Goal: Understand process/instructions: Learn how to perform a task or action

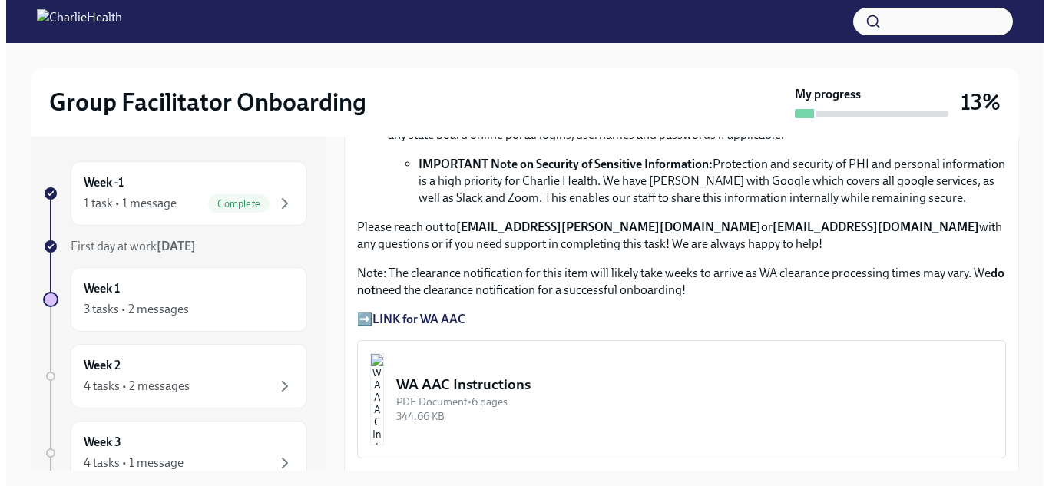
scroll to position [1152, 0]
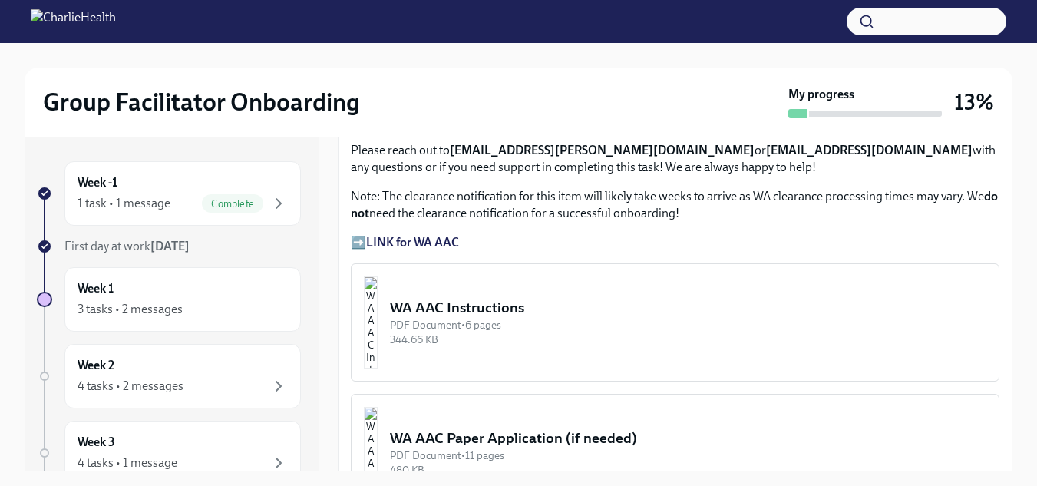
click at [378, 303] on img "button" at bounding box center [371, 322] width 14 height 92
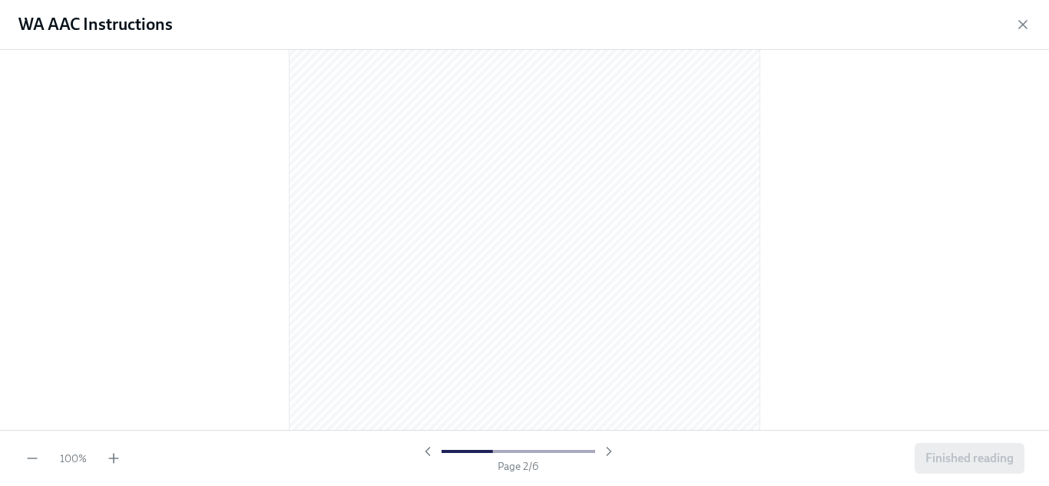
scroll to position [768, 0]
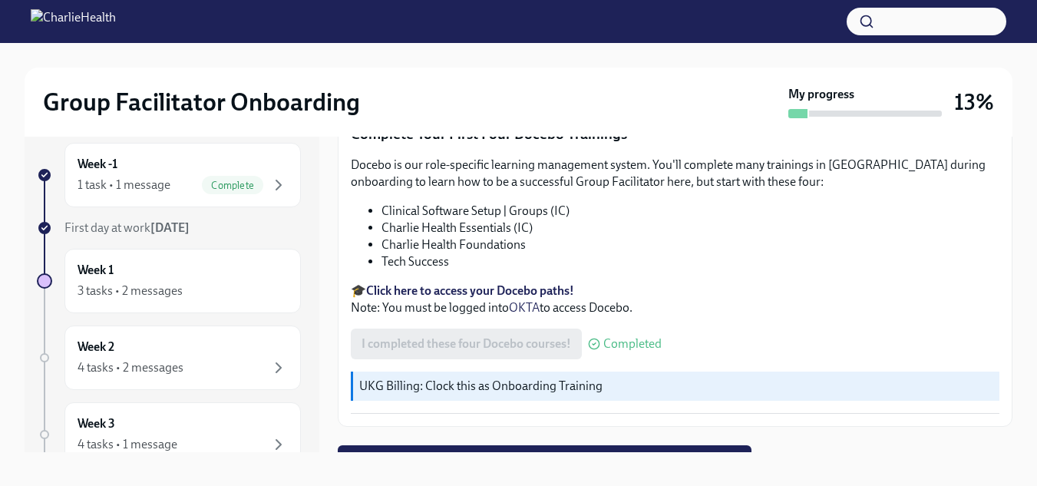
scroll to position [28, 0]
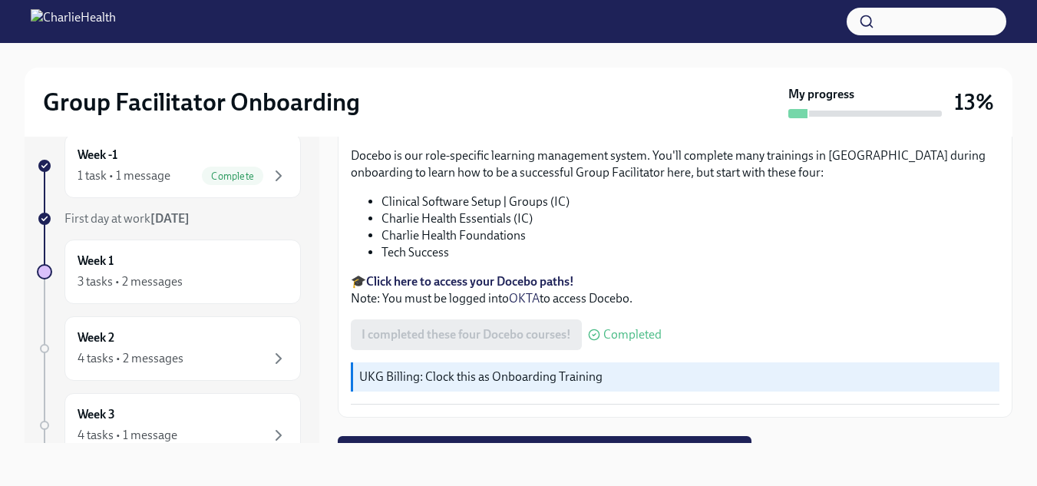
click at [466, 274] on strong "Click here to access your Docebo paths!" at bounding box center [470, 281] width 208 height 15
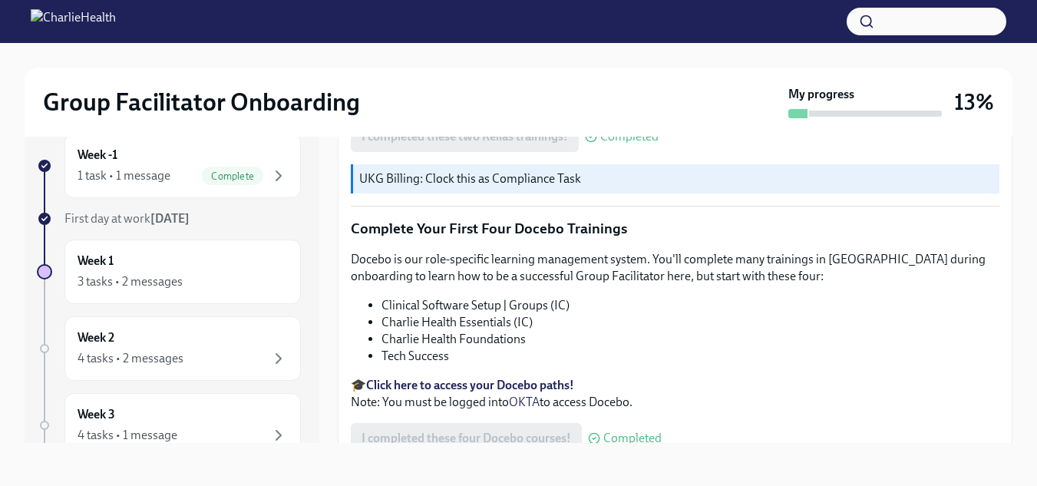
scroll to position [2123, 0]
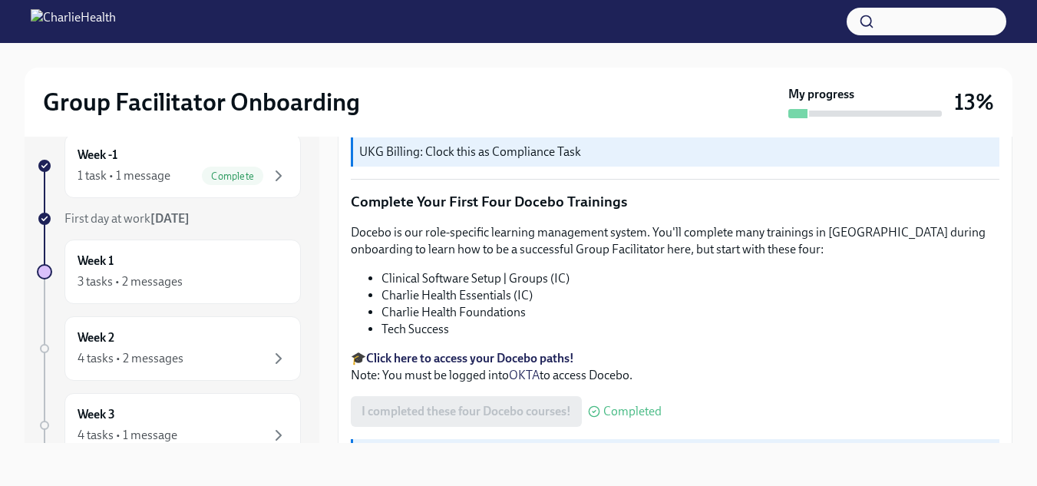
click at [481, 351] on strong "Click here to access your Docebo paths!" at bounding box center [470, 358] width 208 height 15
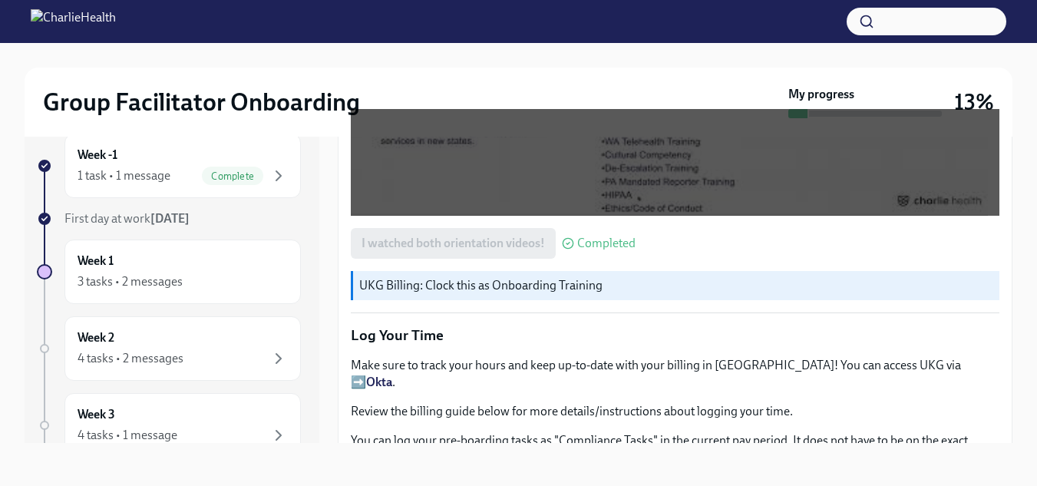
scroll to position [1432, 0]
click at [392, 375] on strong "Okta" at bounding box center [379, 382] width 26 height 15
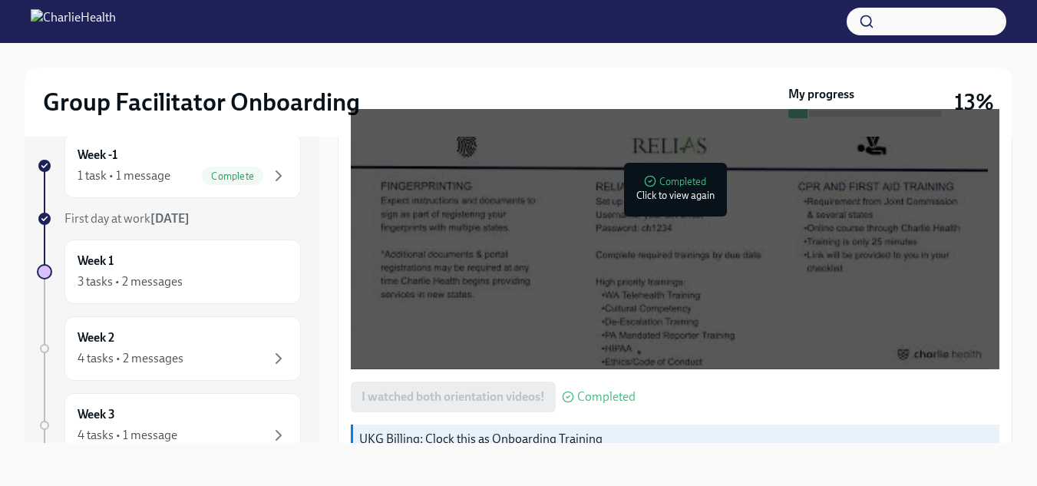
scroll to position [1278, 0]
click at [660, 187] on div at bounding box center [669, 190] width 49 height 49
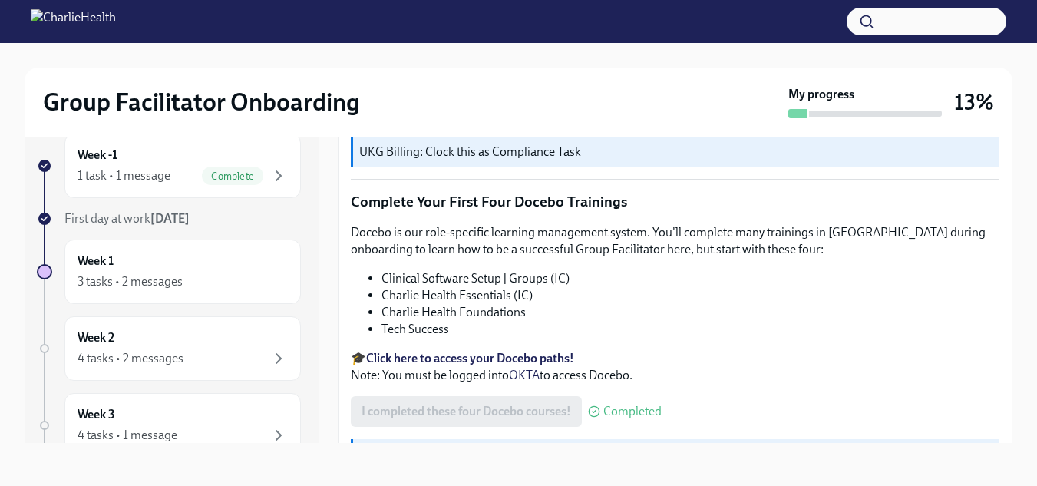
scroll to position [2200, 0]
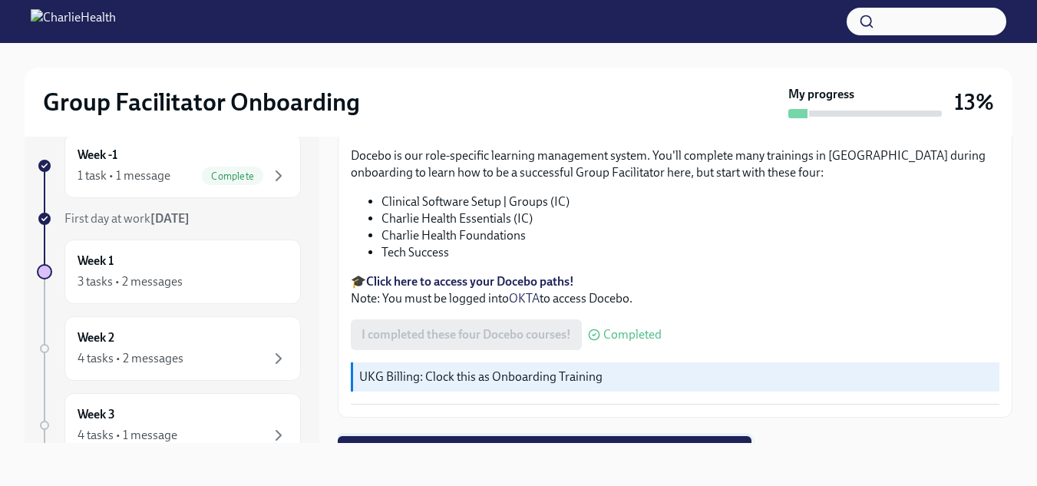
click at [518, 444] on span "Next task : Week One: Essential Compliance Tasks (~6.5 hours to complete)" at bounding box center [545, 451] width 392 height 15
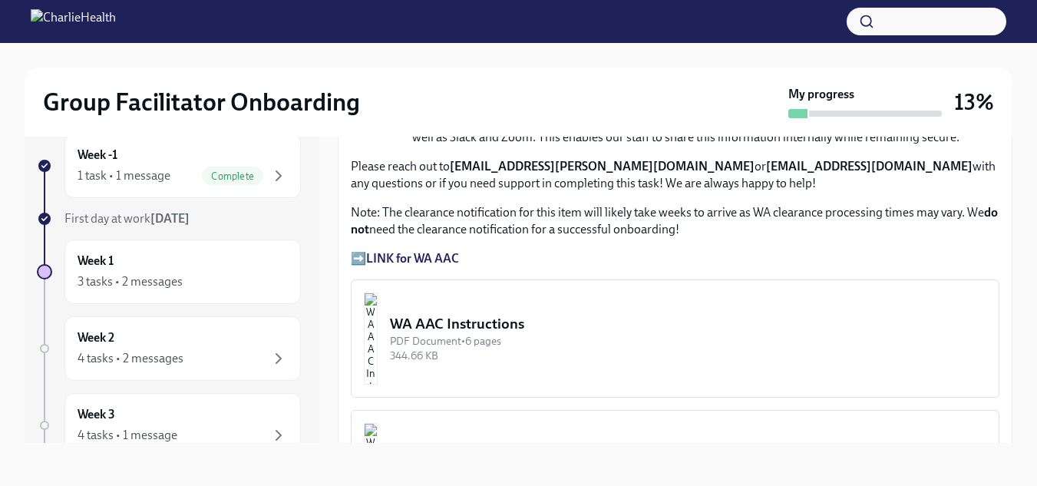
scroll to position [1152, 0]
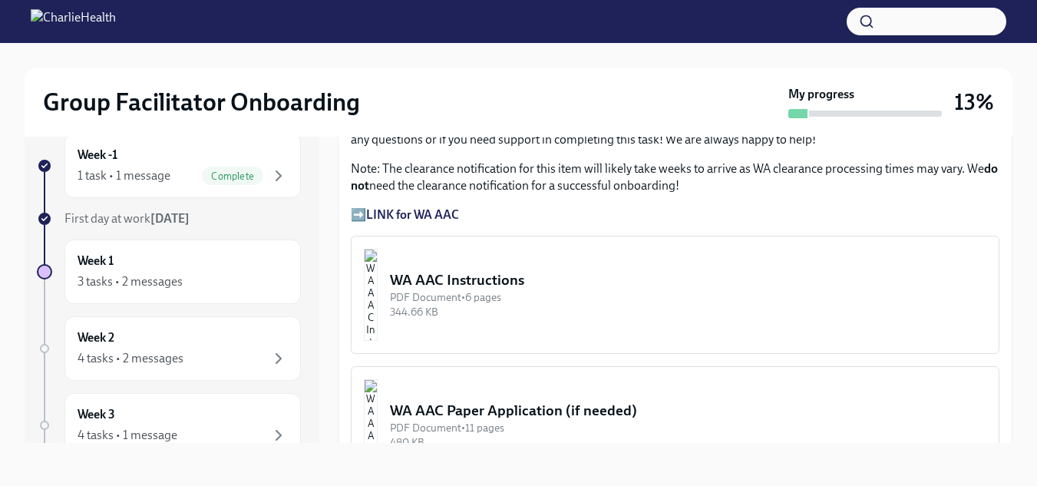
click at [484, 290] on div "PDF Document • 6 pages" at bounding box center [688, 297] width 597 height 15
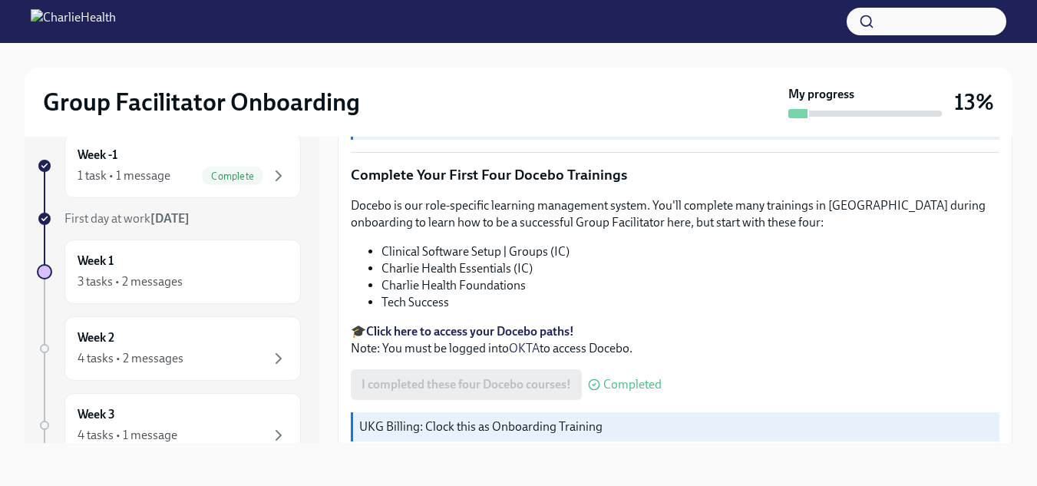
scroll to position [2200, 0]
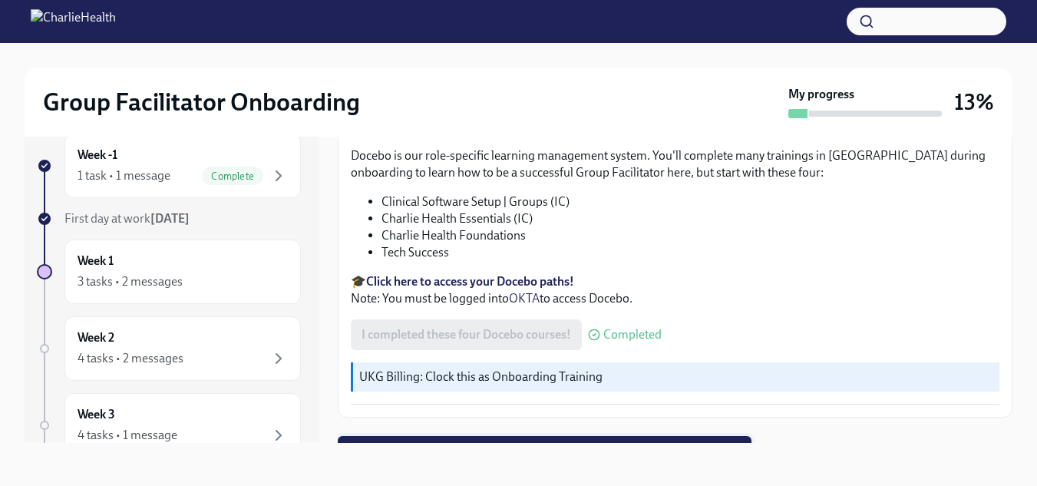
click at [539, 444] on span "Next task : Week One: Essential Compliance Tasks (~6.5 hours to complete)" at bounding box center [545, 451] width 392 height 15
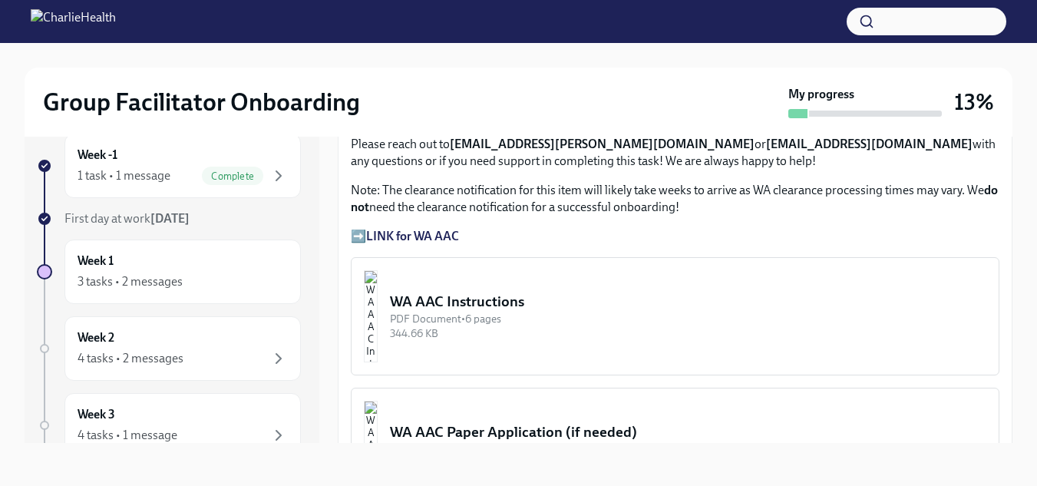
scroll to position [1229, 0]
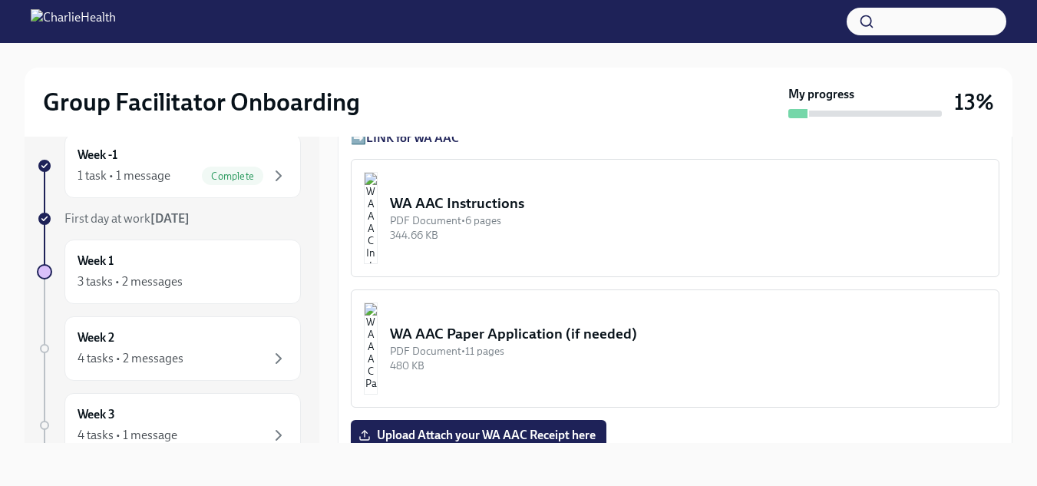
click at [488, 344] on div "PDF Document • 11 pages" at bounding box center [688, 351] width 597 height 15
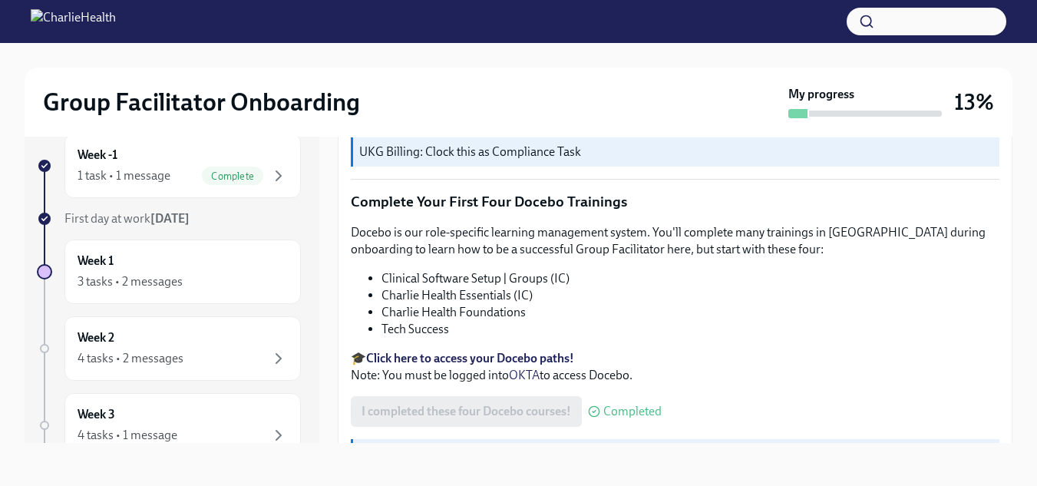
scroll to position [2200, 0]
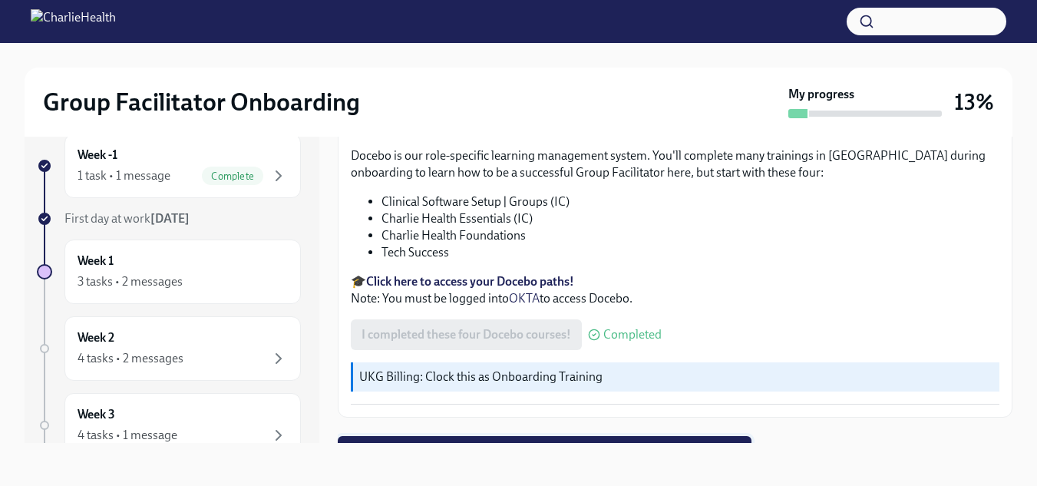
click at [443, 444] on span "Next task : Week One: Essential Compliance Tasks (~6.5 hours to complete)" at bounding box center [545, 451] width 392 height 15
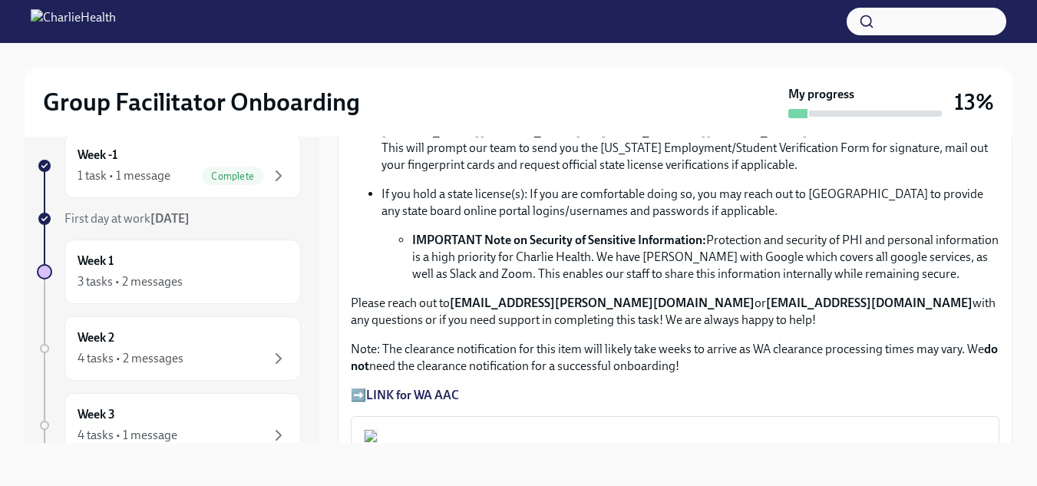
scroll to position [998, 0]
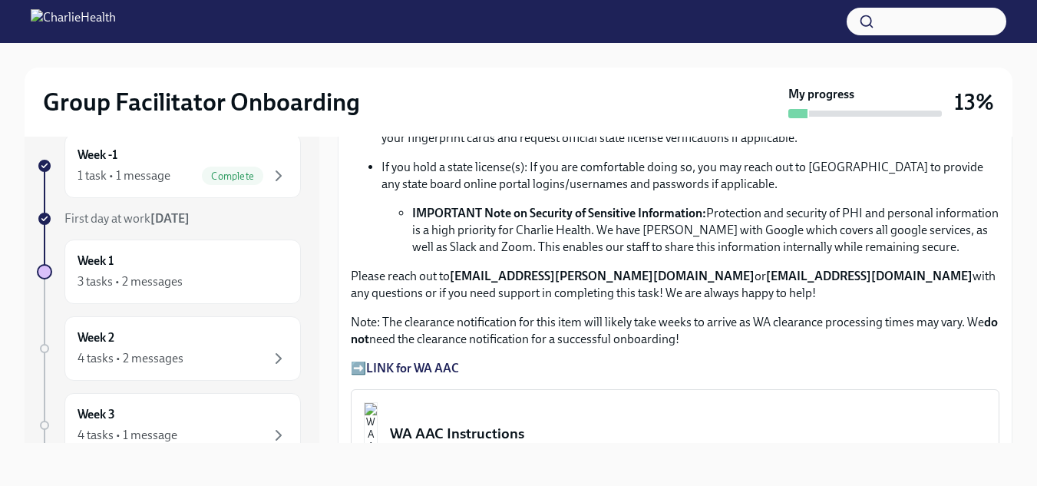
click at [388, 361] on strong "LINK for WA AAC" at bounding box center [412, 368] width 93 height 15
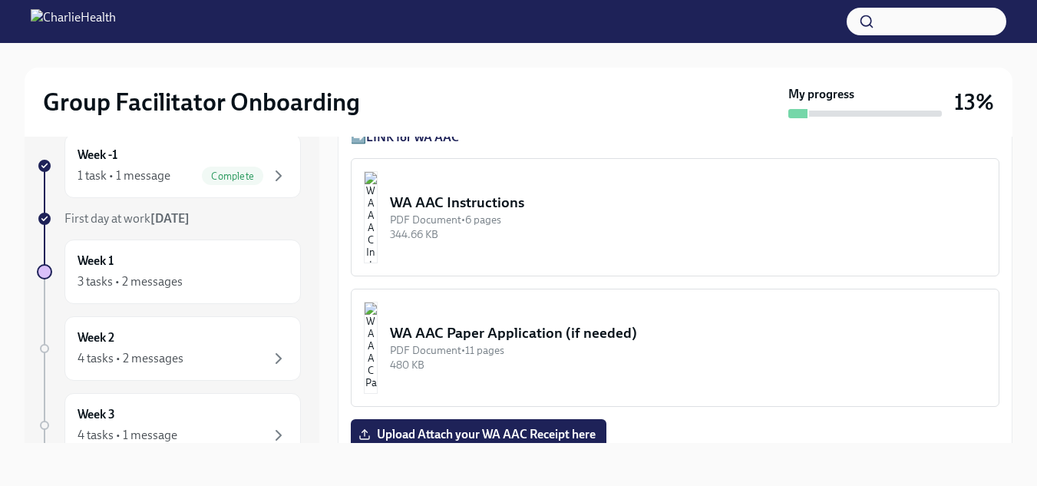
scroll to position [1229, 0]
click at [378, 201] on img "button" at bounding box center [371, 218] width 14 height 92
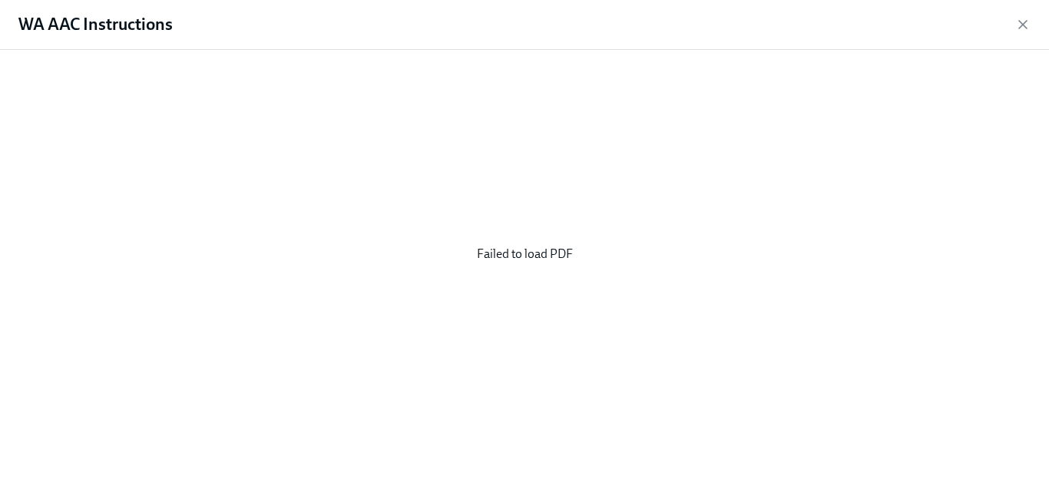
click at [525, 259] on div "Failed to load PDF" at bounding box center [525, 254] width 1000 height 384
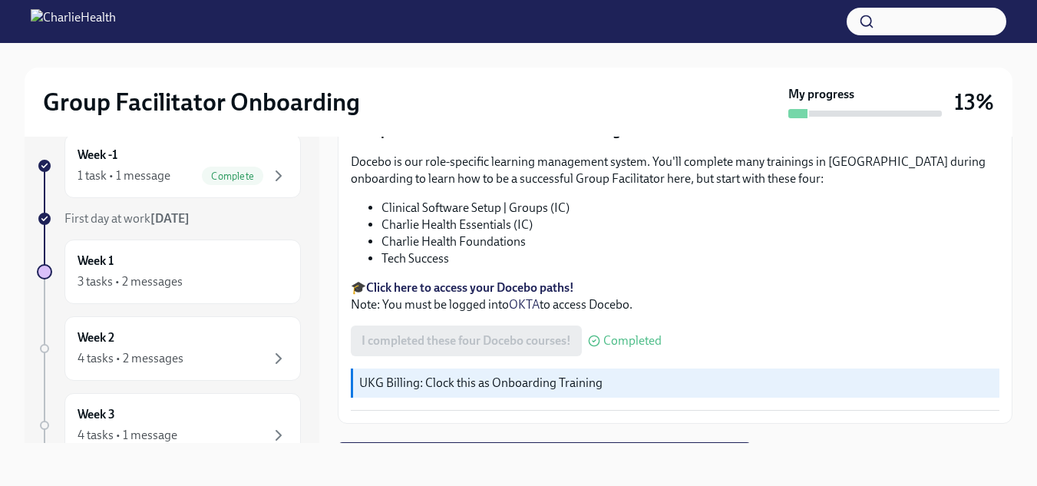
scroll to position [2200, 0]
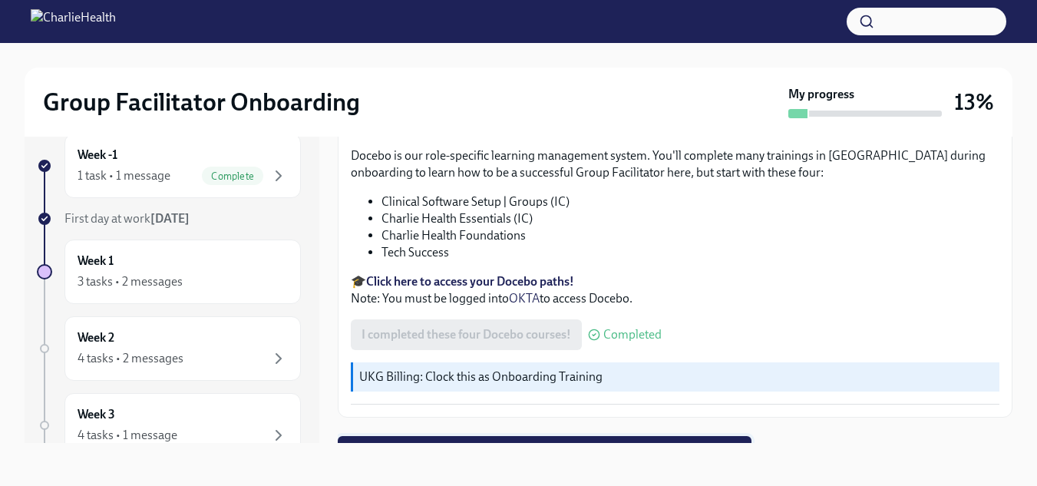
click at [465, 437] on button "Next task : Week One: Essential Compliance Tasks (~6.5 hours to complete)" at bounding box center [545, 451] width 414 height 31
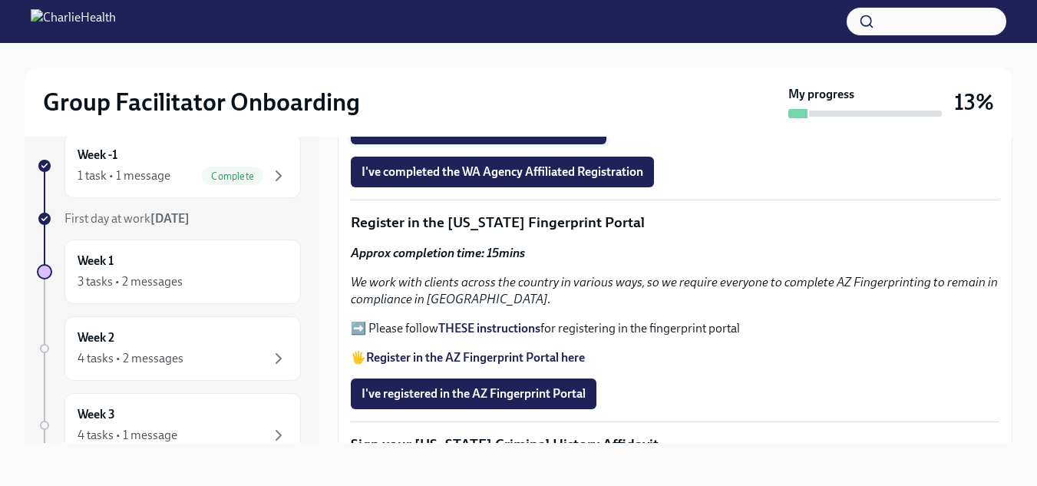
scroll to position [1536, 0]
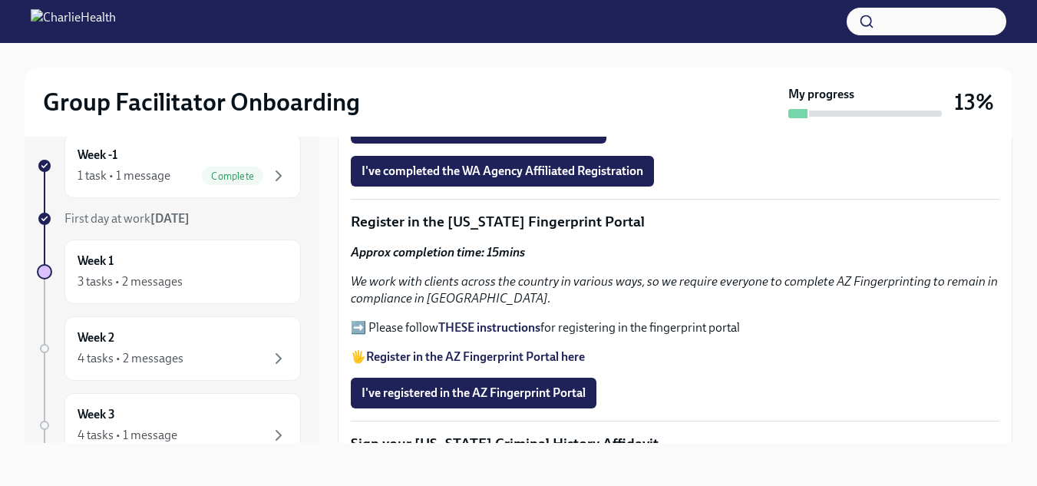
click at [460, 323] on strong "THESE instructions" at bounding box center [489, 327] width 102 height 15
